Goal: Task Accomplishment & Management: Complete application form

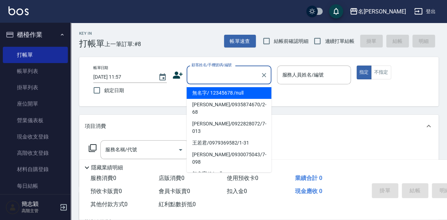
click at [203, 78] on input "顧客姓名/手機號碼/編號" at bounding box center [224, 75] width 68 height 12
click at [223, 94] on li "無名字/ 12345678 /null" at bounding box center [229, 93] width 85 height 12
type input "無名字/ 12345678 /null"
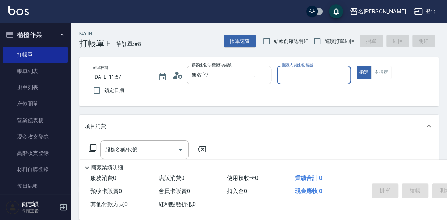
click at [311, 80] on input "服務人員姓名/編號" at bounding box center [313, 75] width 67 height 12
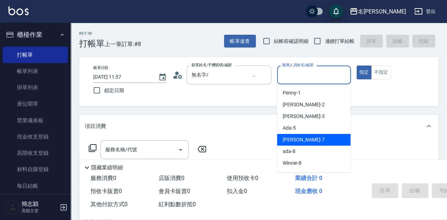
click at [302, 140] on span "[PERSON_NAME] -7" at bounding box center [304, 139] width 42 height 7
type input "[PERSON_NAME]-7"
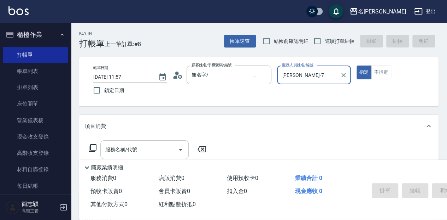
scroll to position [23, 0]
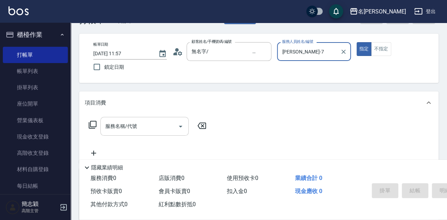
click at [148, 130] on input "服務名稱/代號" at bounding box center [139, 126] width 71 height 12
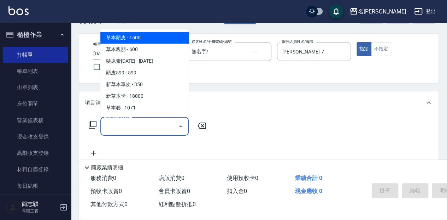
type input "1"
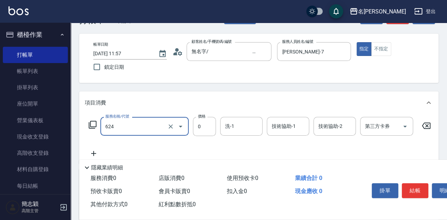
type input "醫學單次0(624)"
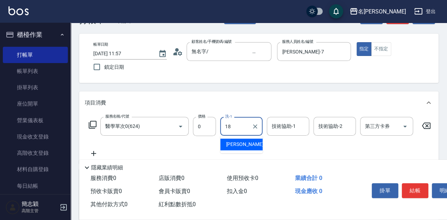
type input "[PERSON_NAME]-18"
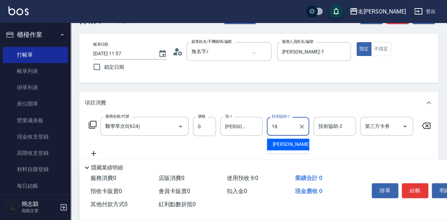
type input "[PERSON_NAME]-18"
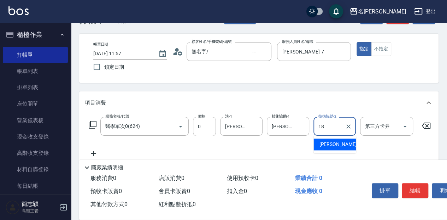
type input "[PERSON_NAME]-18"
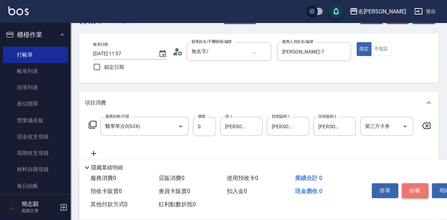
click at [420, 190] on button "結帳" at bounding box center [415, 190] width 27 height 15
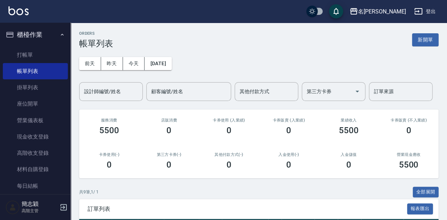
click at [46, 52] on link "打帳單" at bounding box center [35, 55] width 65 height 16
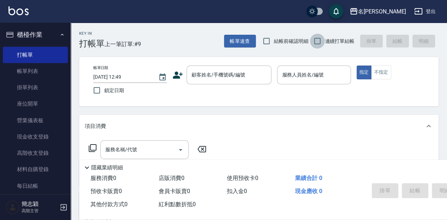
drag, startPoint x: 322, startPoint y: 42, endPoint x: 319, endPoint y: 47, distance: 5.5
click at [321, 43] on input "連續打單結帳" at bounding box center [317, 41] width 15 height 15
checkbox input "true"
click at [207, 77] on input "顧客姓名/手機號碼/編號" at bounding box center [224, 75] width 68 height 12
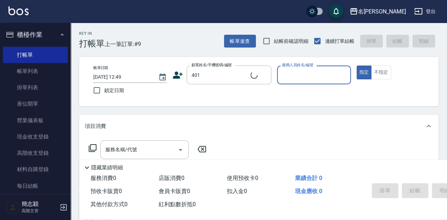
type input "新客人 姓名未設定/401/null"
click at [317, 71] on input "服務人員姓名/編號" at bounding box center [313, 75] width 67 height 12
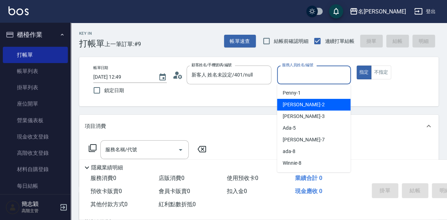
drag, startPoint x: 308, startPoint y: 105, endPoint x: 307, endPoint y: 108, distance: 3.6
click at [308, 104] on div "[PERSON_NAME] -2" at bounding box center [314, 105] width 74 height 12
type input "[PERSON_NAME]-2"
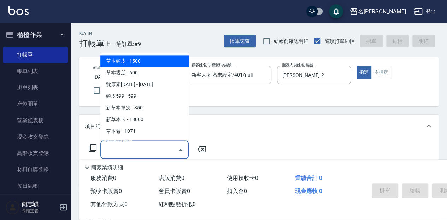
click at [145, 151] on input "服務名稱/代號" at bounding box center [139, 149] width 71 height 12
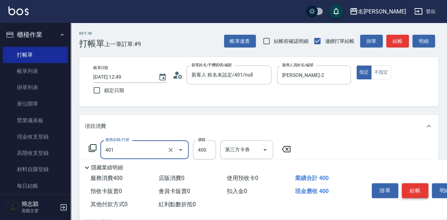
type input "剪髮(400)(401)"
click at [412, 187] on button "結帳" at bounding box center [415, 190] width 27 height 15
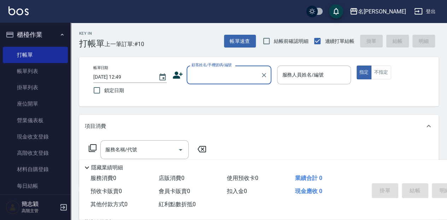
drag, startPoint x: 193, startPoint y: 77, endPoint x: 198, endPoint y: 82, distance: 6.8
click at [193, 77] on input "顧客姓名/手機號碼/編號" at bounding box center [224, 75] width 68 height 12
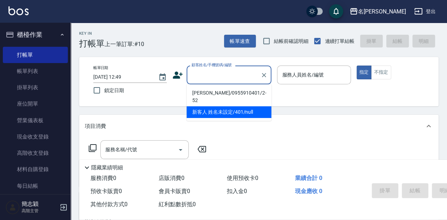
click at [204, 106] on li "新客人 姓名未設定/401/null" at bounding box center [229, 112] width 85 height 12
type input "新客人 姓名未設定/401/null"
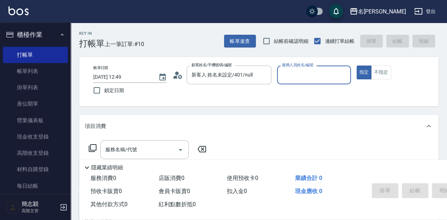
click at [291, 72] on input "服務人員姓名/編號" at bounding box center [313, 75] width 67 height 12
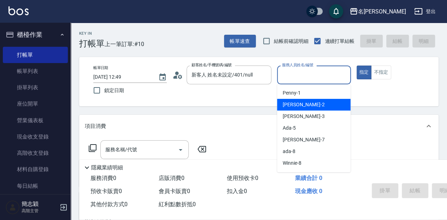
click at [296, 104] on span "[PERSON_NAME] -2" at bounding box center [304, 104] width 42 height 7
type input "[PERSON_NAME]-2"
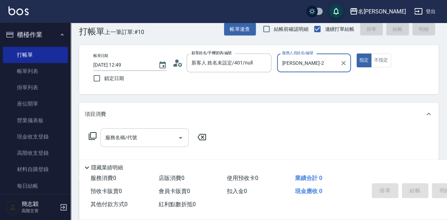
scroll to position [23, 0]
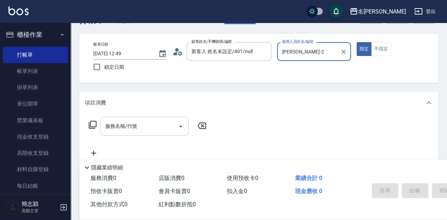
click at [160, 125] on input "服務名稱/代號" at bounding box center [139, 126] width 71 height 12
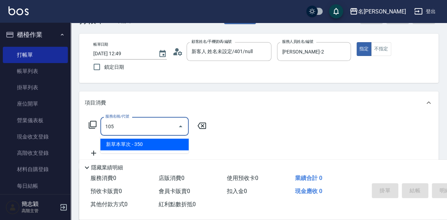
type input "新草本單次(105)"
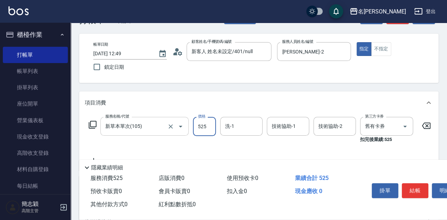
type input "525"
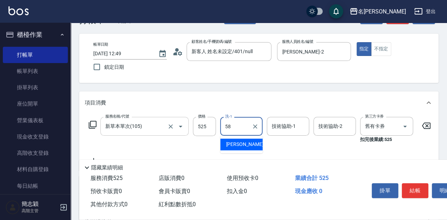
type input "[PERSON_NAME]-58"
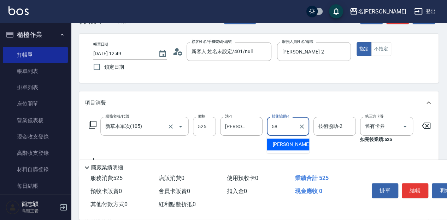
type input "[PERSON_NAME]-58"
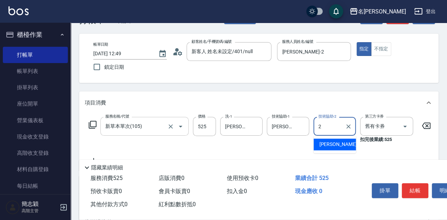
type input "[PERSON_NAME]-2"
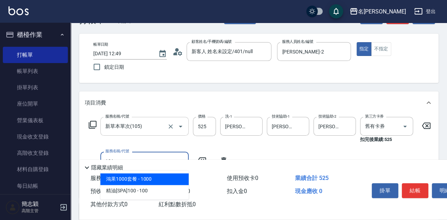
type input "草本頭皮(101)"
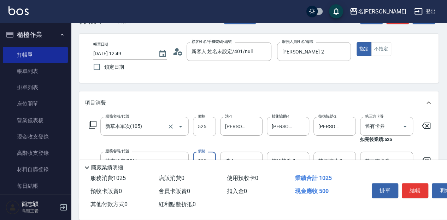
type input "500"
click at [417, 188] on button "結帳" at bounding box center [415, 190] width 27 height 15
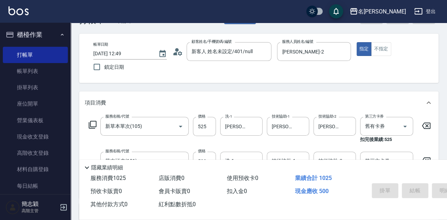
type input "[DATE] 12:50"
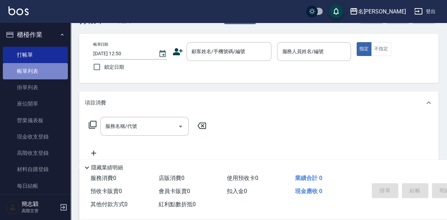
click at [46, 68] on link "帳單列表" at bounding box center [35, 71] width 65 height 16
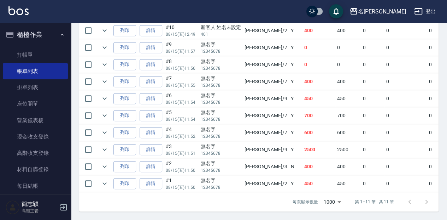
scroll to position [231, 0]
click at [158, 129] on link "詳情" at bounding box center [151, 132] width 23 height 11
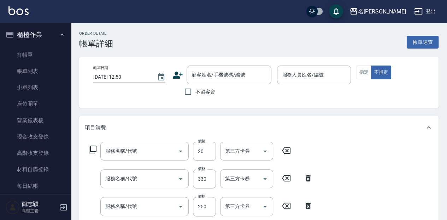
type input "[DATE] 11:52"
type input "[PERSON_NAME]-7"
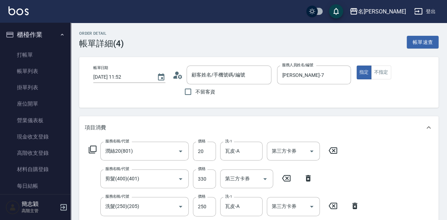
type input "潤絲20(801)"
type input "剪髮(400)(401)"
type input "洗髮(250)(205)"
type input "無名字/ 12345678 /null"
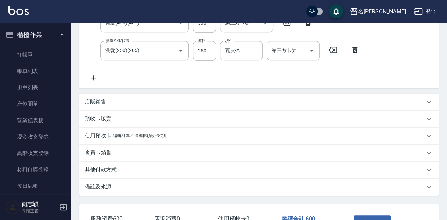
scroll to position [165, 0]
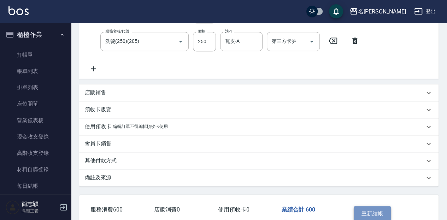
click at [361, 206] on button "重新結帳" at bounding box center [372, 213] width 37 height 15
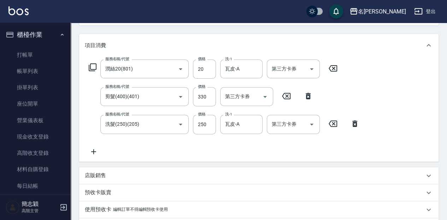
scroll to position [71, 0]
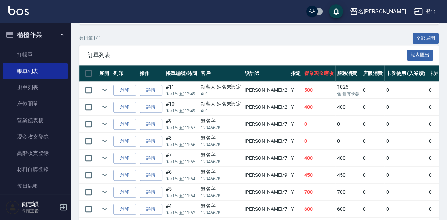
scroll to position [165, 0]
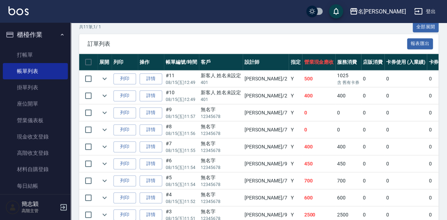
drag, startPoint x: 152, startPoint y: 181, endPoint x: 451, endPoint y: 184, distance: 298.2
click at [152, 181] on link "詳情" at bounding box center [151, 180] width 23 height 11
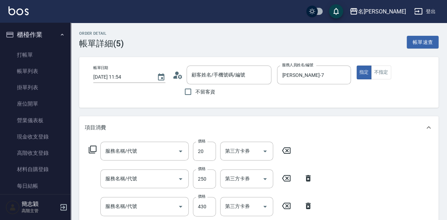
type input "[DATE] 11:54"
type input "[PERSON_NAME]-7"
type input "潤絲20(801)"
type input "洗髮(250)(205)"
type input "剪髮(400)(401)"
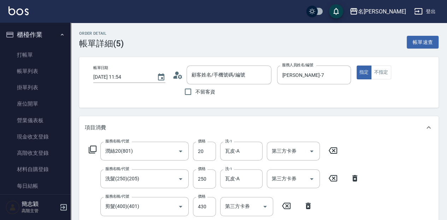
type input "無名字/ 12345678 /null"
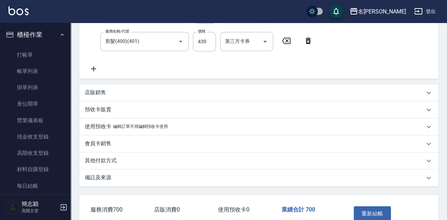
scroll to position [189, 0]
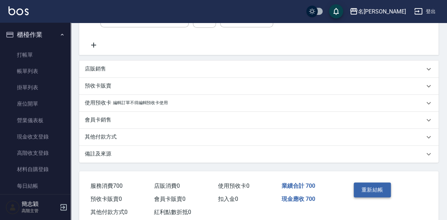
click at [376, 188] on button "重新結帳" at bounding box center [372, 189] width 37 height 15
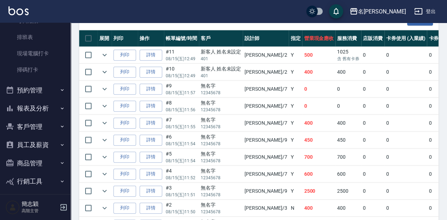
scroll to position [165, 0]
click at [38, 108] on button "報表及分析" at bounding box center [35, 108] width 65 height 18
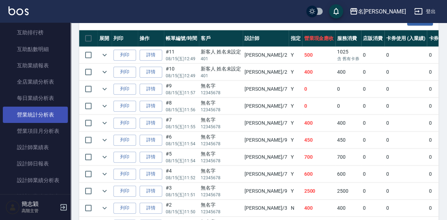
scroll to position [377, 0]
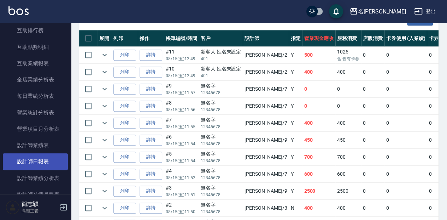
click at [44, 165] on link "設計師日報表" at bounding box center [35, 161] width 65 height 16
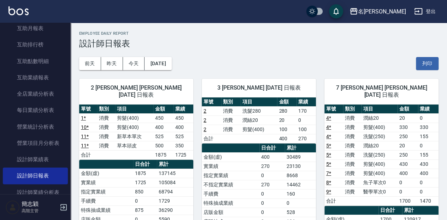
scroll to position [354, 0]
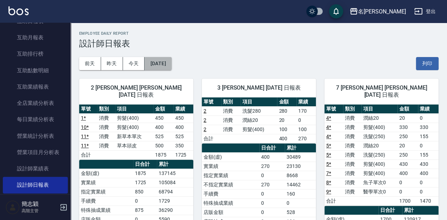
click at [172, 65] on button "[DATE]" at bounding box center [158, 63] width 27 height 13
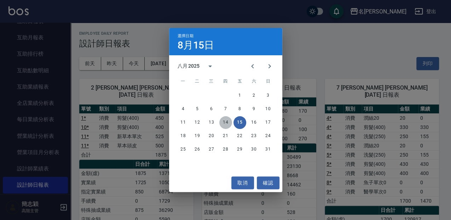
click at [223, 121] on button "14" at bounding box center [225, 122] width 13 height 13
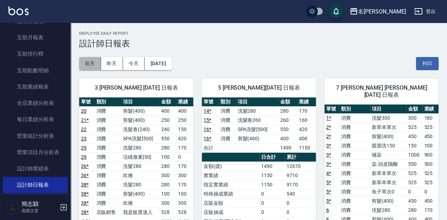
click at [89, 65] on button "前天" at bounding box center [90, 63] width 22 height 13
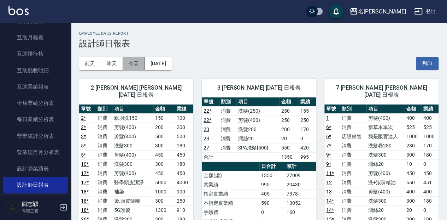
click at [134, 68] on button "今天" at bounding box center [134, 63] width 22 height 13
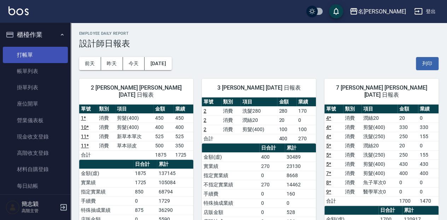
click at [38, 61] on link "打帳單" at bounding box center [35, 55] width 65 height 16
